Goal: Task Accomplishment & Management: Manage account settings

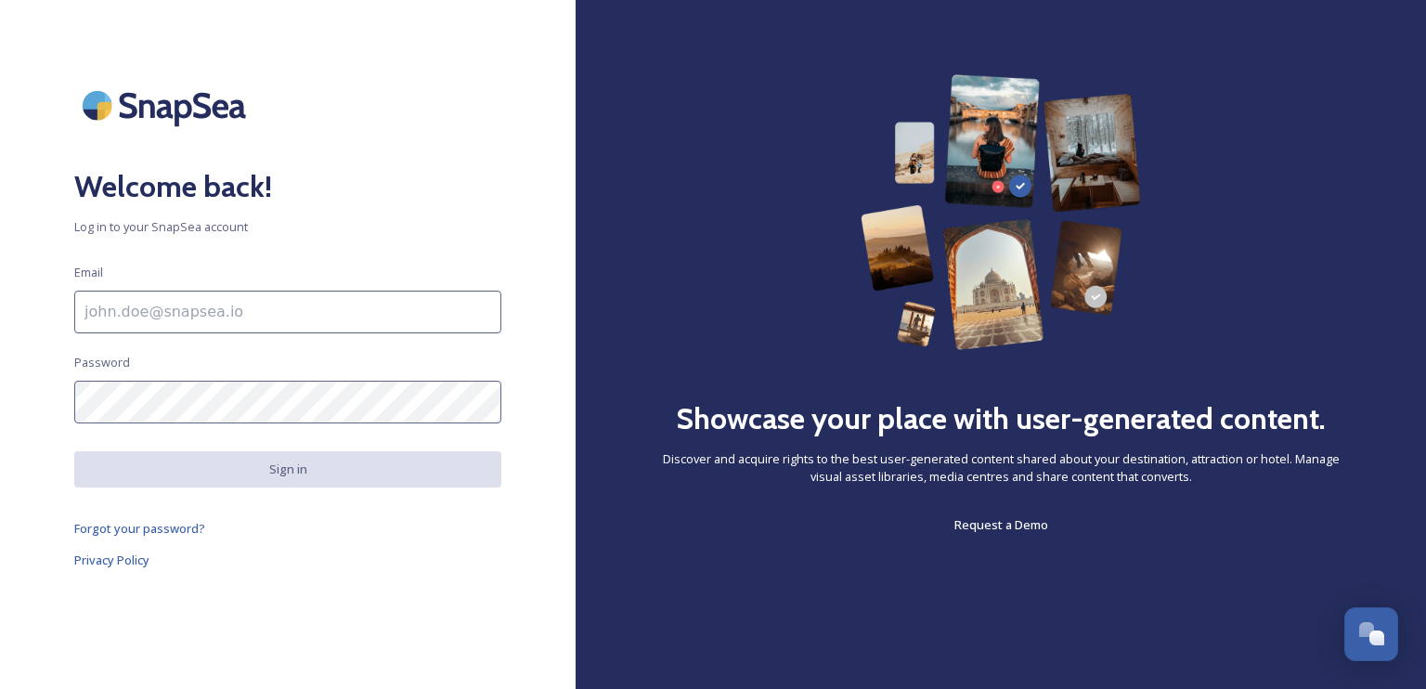
click at [293, 317] on input at bounding box center [287, 312] width 427 height 43
paste input "[EMAIL_ADDRESS][DOMAIN_NAME]"
type input "[EMAIL_ADDRESS][DOMAIN_NAME]"
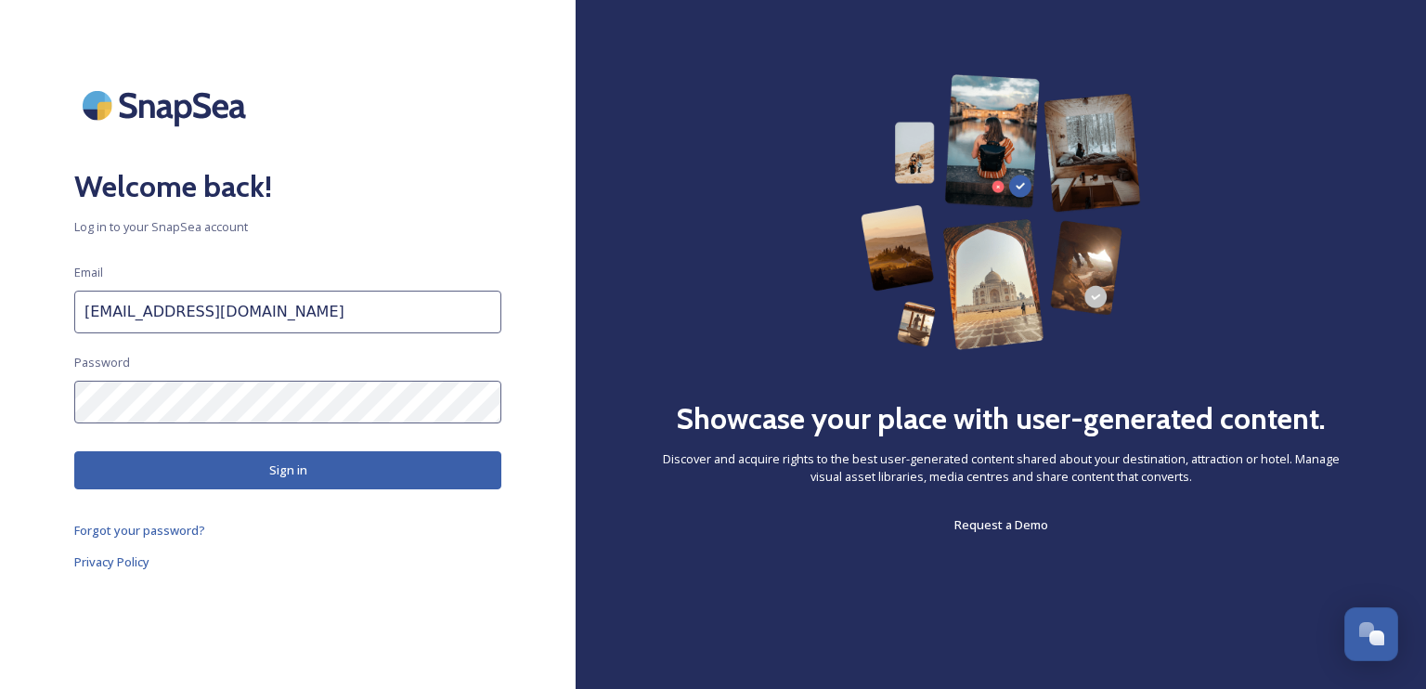
click at [251, 460] on button "Sign in" at bounding box center [287, 470] width 427 height 38
click at [192, 460] on button "Sign in" at bounding box center [287, 470] width 427 height 38
click at [196, 460] on button "Sign in" at bounding box center [287, 470] width 427 height 38
click at [208, 457] on button "Sign in" at bounding box center [287, 470] width 427 height 38
click at [221, 464] on button "Sign in" at bounding box center [287, 470] width 427 height 38
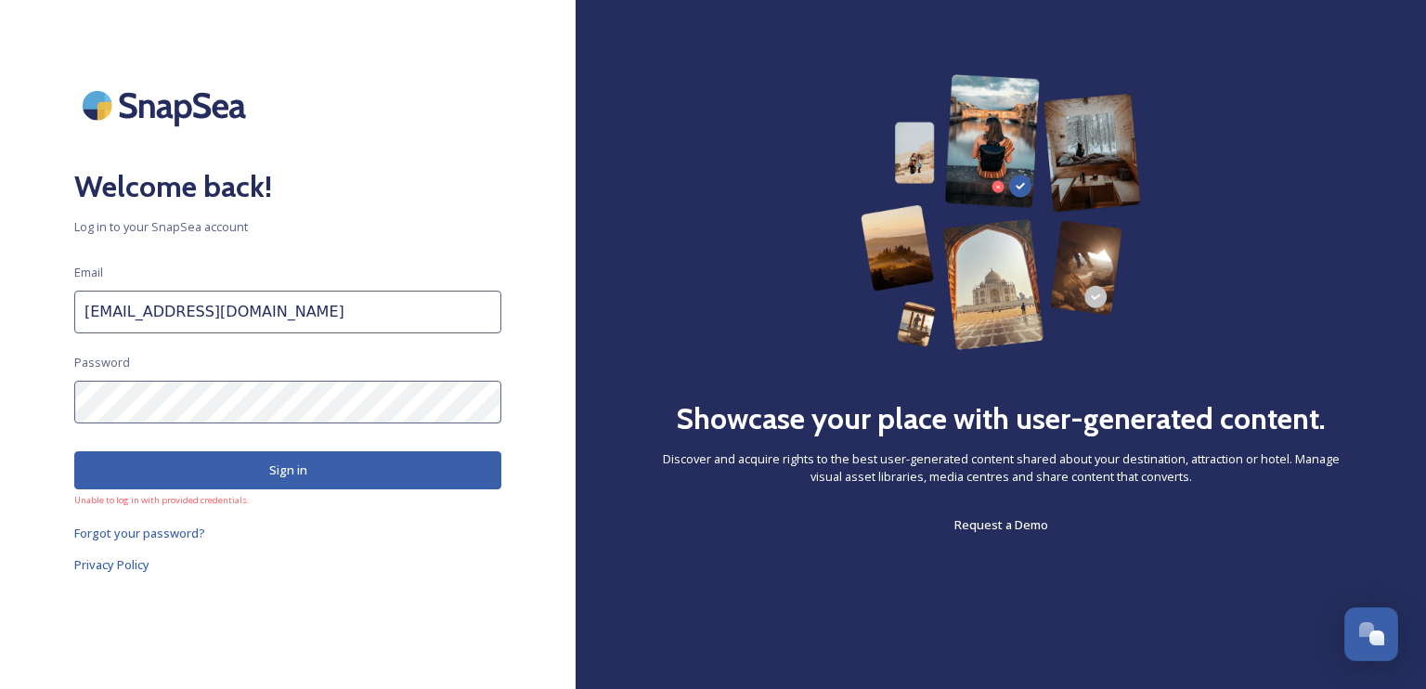
click at [188, 445] on div "Welcome back! Log in to your SnapSea account Email [EMAIL_ADDRESS][DOMAIN_NAME]…" at bounding box center [288, 344] width 576 height 540
click at [186, 455] on button "Sign in" at bounding box center [287, 470] width 427 height 38
click at [318, 471] on button "Sign in" at bounding box center [287, 470] width 427 height 38
